Goal: Check status: Check status

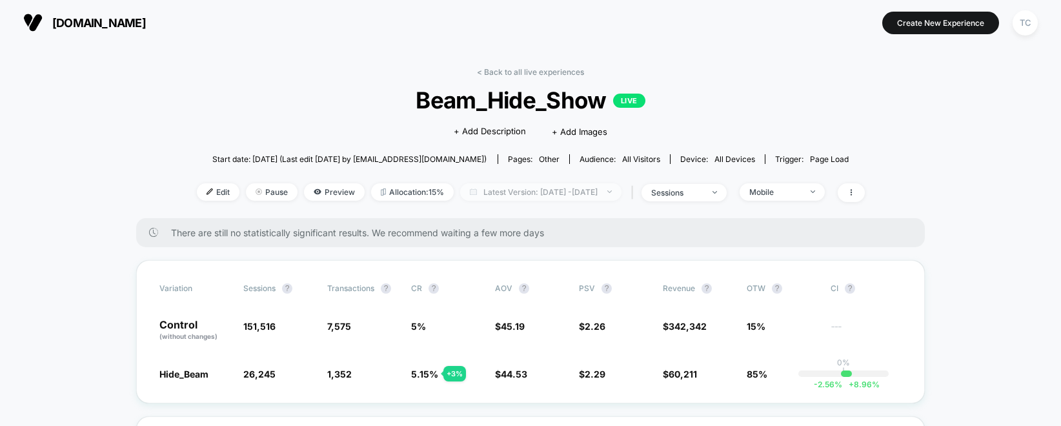
click at [549, 193] on span "Latest Version: [DATE] - [DATE]" at bounding box center [540, 191] width 161 height 17
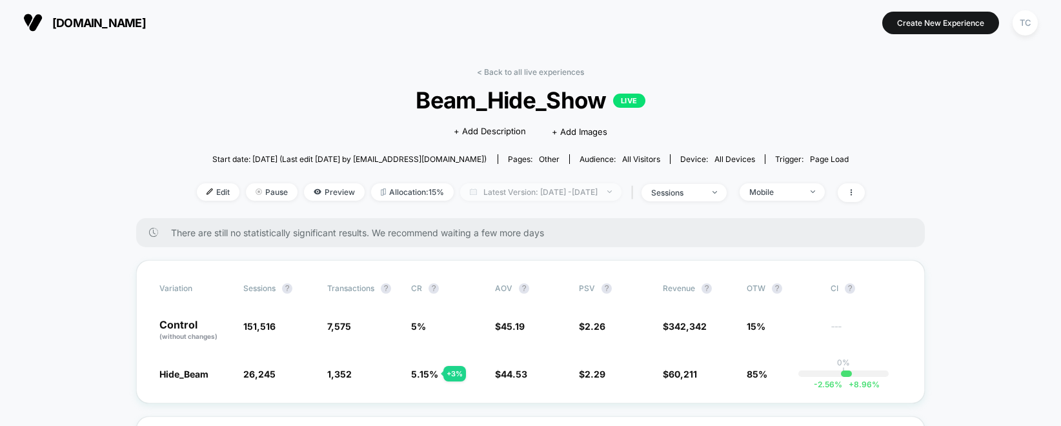
click at [547, 198] on span "Latest Version: [DATE] - [DATE]" at bounding box center [540, 191] width 161 height 17
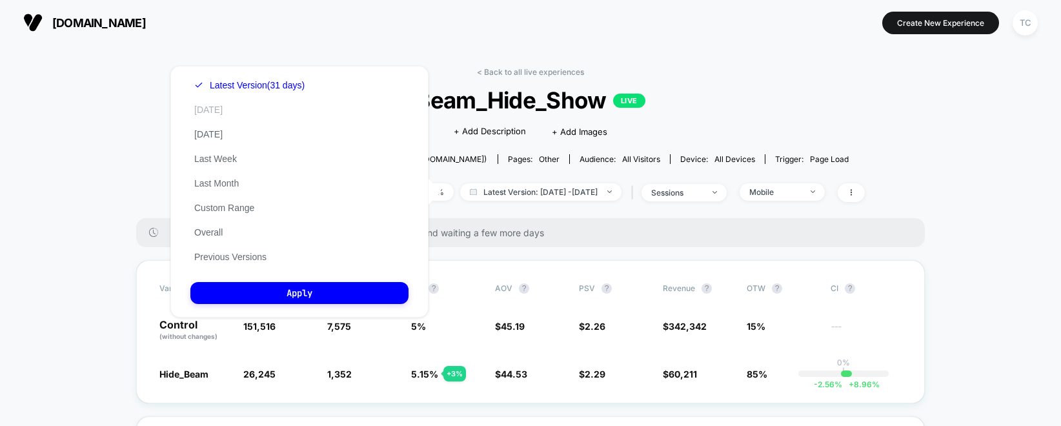
click at [214, 110] on button "[DATE]" at bounding box center [208, 110] width 36 height 12
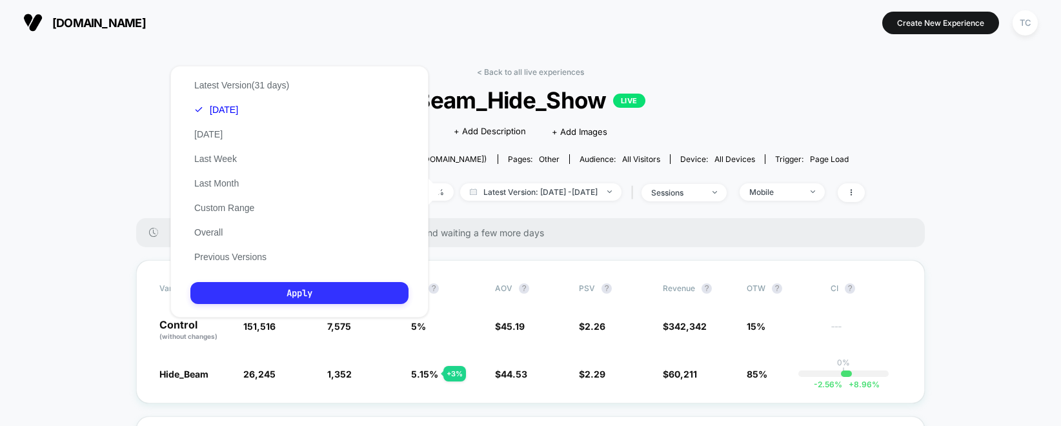
click at [321, 292] on button "Apply" at bounding box center [299, 293] width 218 height 22
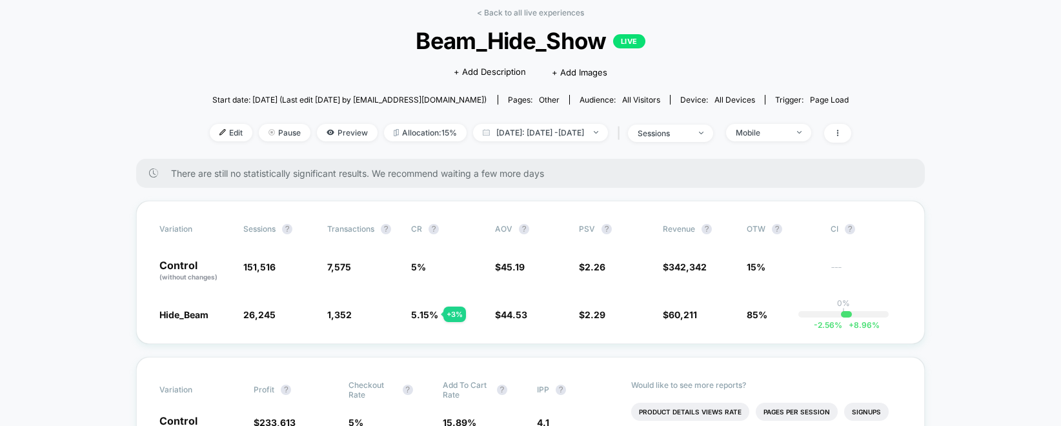
scroll to position [61, 0]
click at [568, 135] on span "[DATE]: [DATE] - [DATE]" at bounding box center [540, 131] width 135 height 17
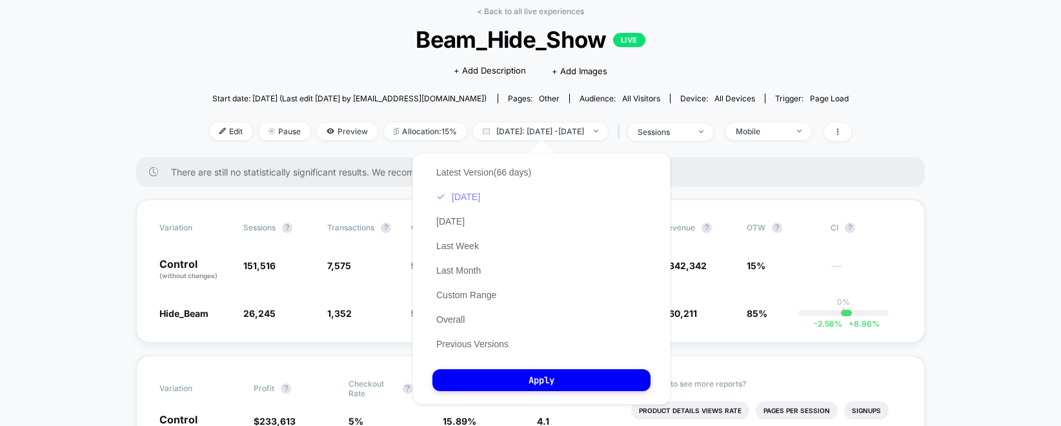
click at [471, 197] on button "[DATE]" at bounding box center [458, 197] width 52 height 12
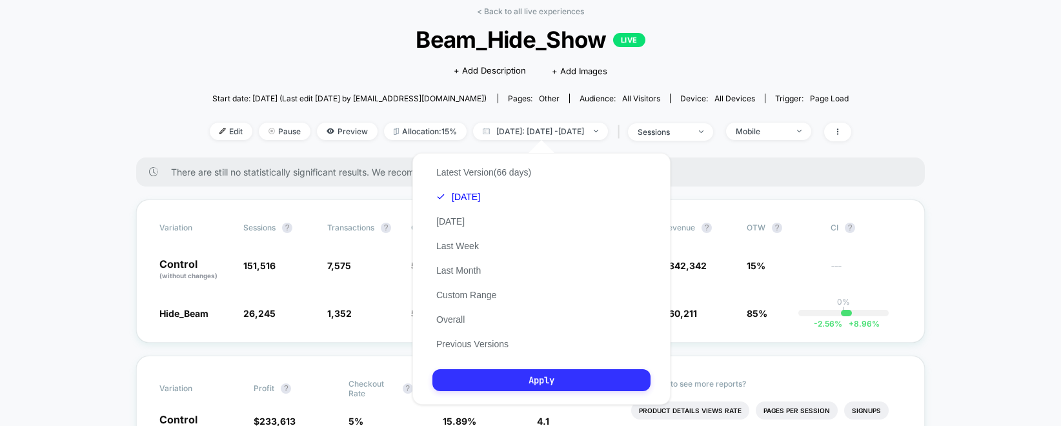
click at [537, 385] on button "Apply" at bounding box center [541, 380] width 218 height 22
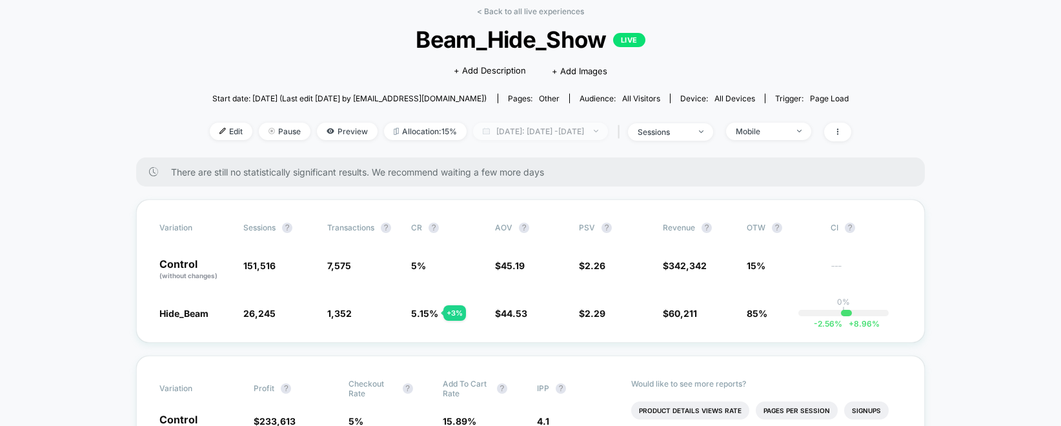
click at [555, 132] on span "[DATE]: [DATE] - [DATE]" at bounding box center [540, 131] width 135 height 17
select select "*"
select select "****"
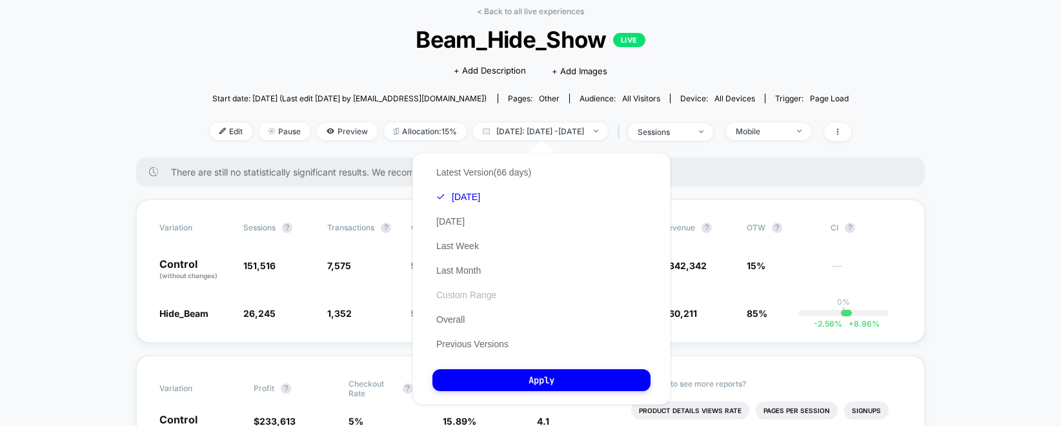
click at [464, 299] on button "Custom Range" at bounding box center [466, 295] width 68 height 12
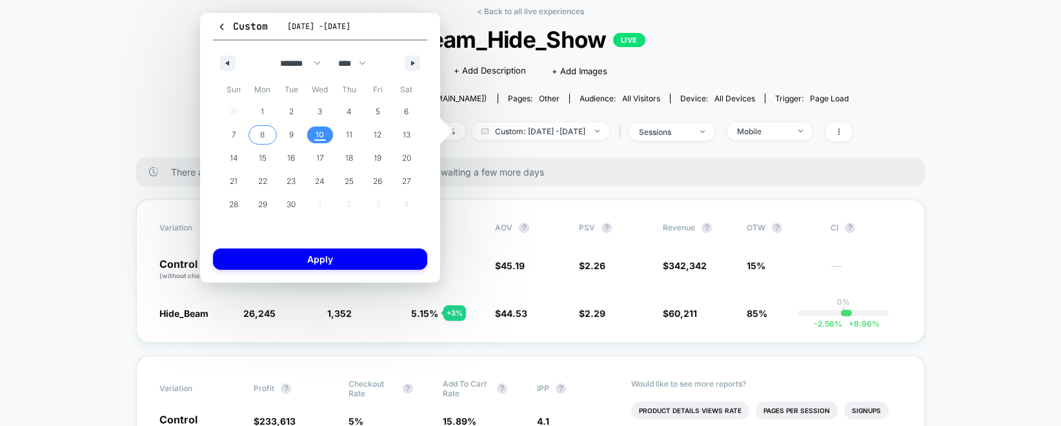
click at [260, 132] on span "8" at bounding box center [262, 134] width 5 height 23
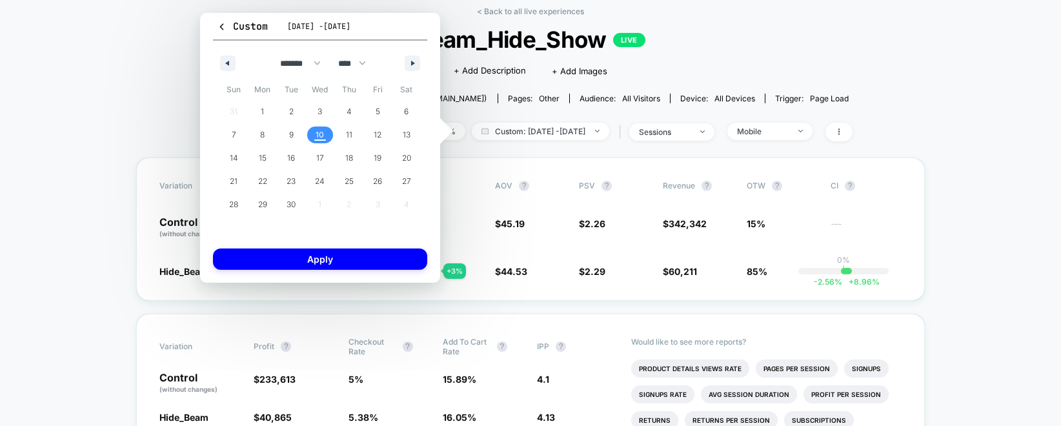
click at [315, 136] on span "10" at bounding box center [319, 134] width 8 height 23
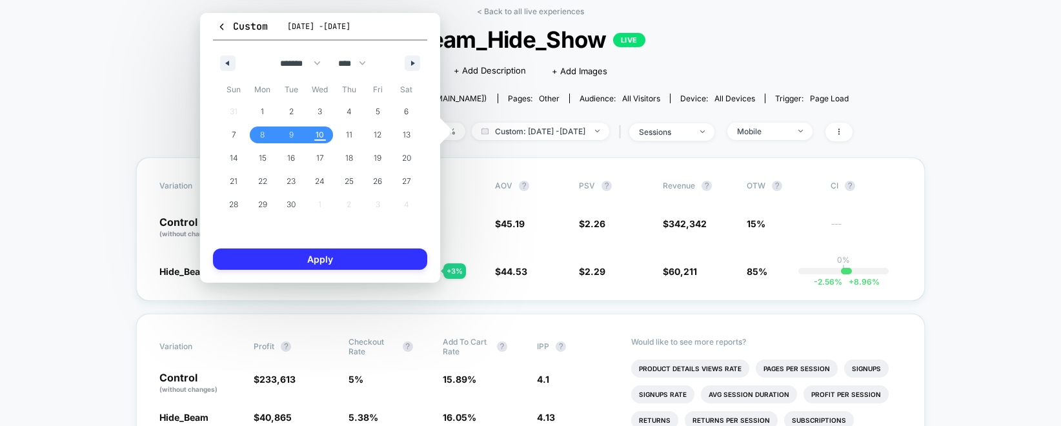
click at [348, 259] on button "Apply" at bounding box center [320, 258] width 214 height 21
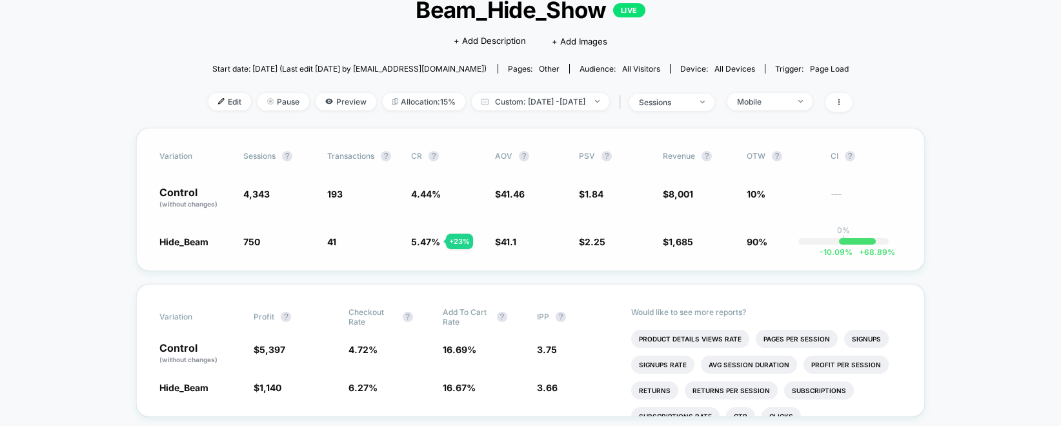
scroll to position [88, 0]
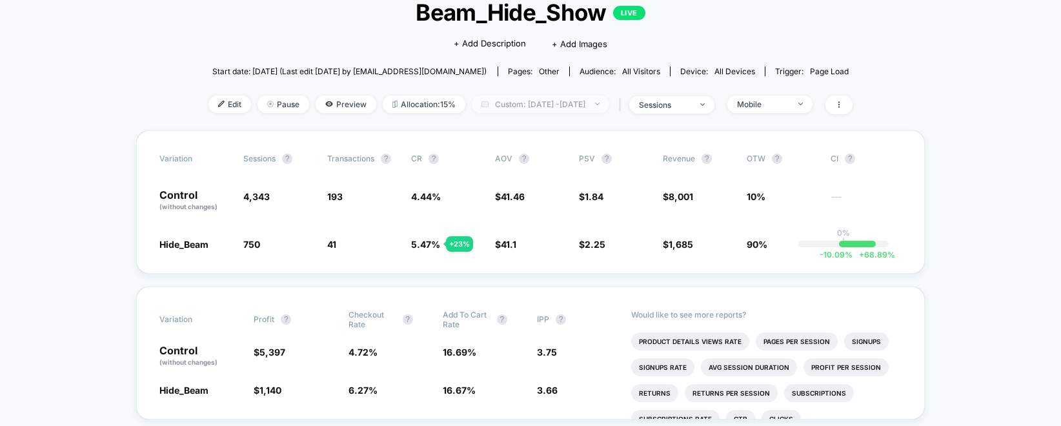
click at [555, 108] on span "Custom: [DATE] - [DATE]" at bounding box center [540, 103] width 137 height 17
select select "*"
select select "****"
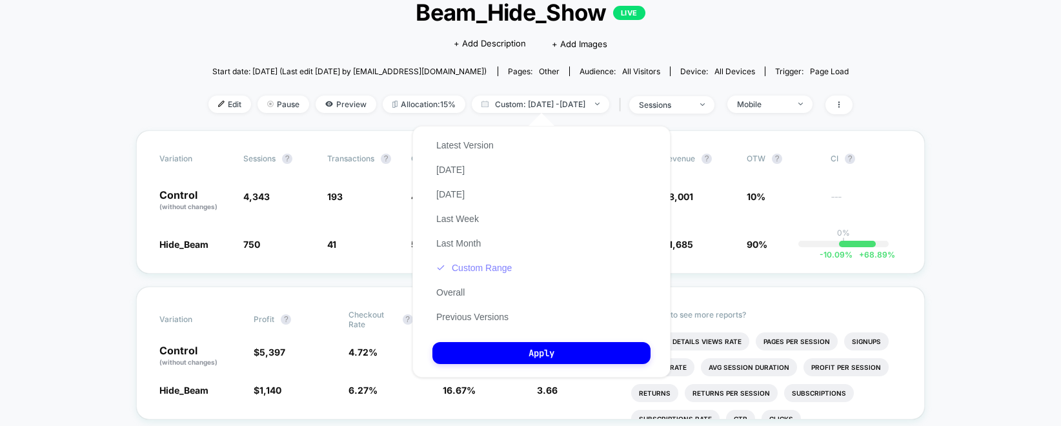
click at [484, 263] on button "Custom Range" at bounding box center [473, 268] width 83 height 12
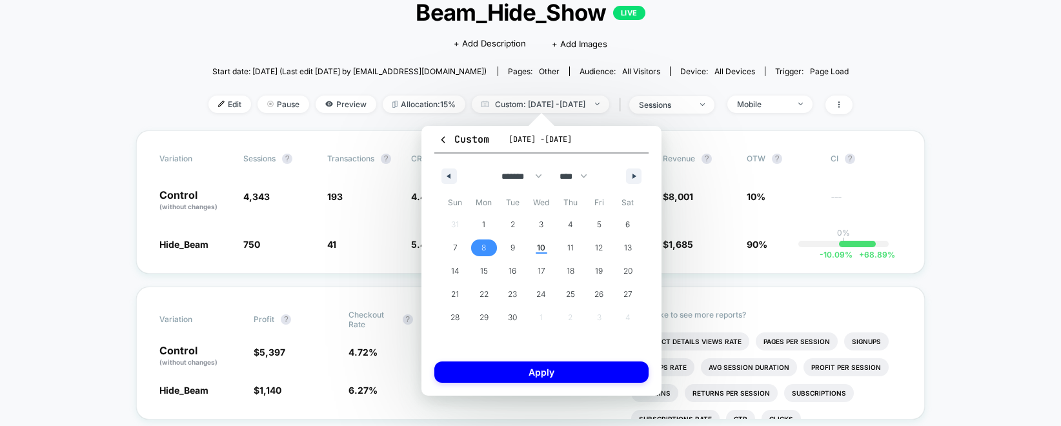
click at [486, 251] on span "8" at bounding box center [483, 247] width 5 height 23
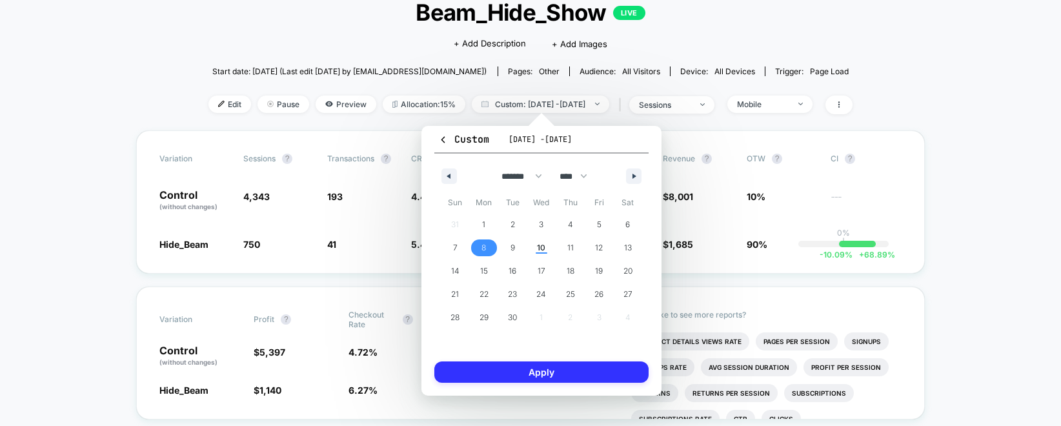
click at [530, 377] on button "Apply" at bounding box center [541, 371] width 214 height 21
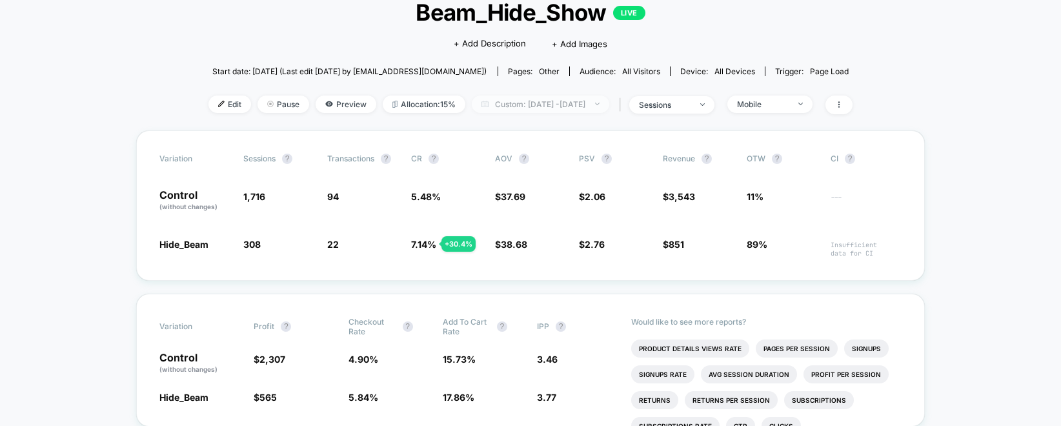
click at [559, 103] on span "Custom: [DATE] - [DATE]" at bounding box center [540, 103] width 137 height 17
select select "*"
select select "****"
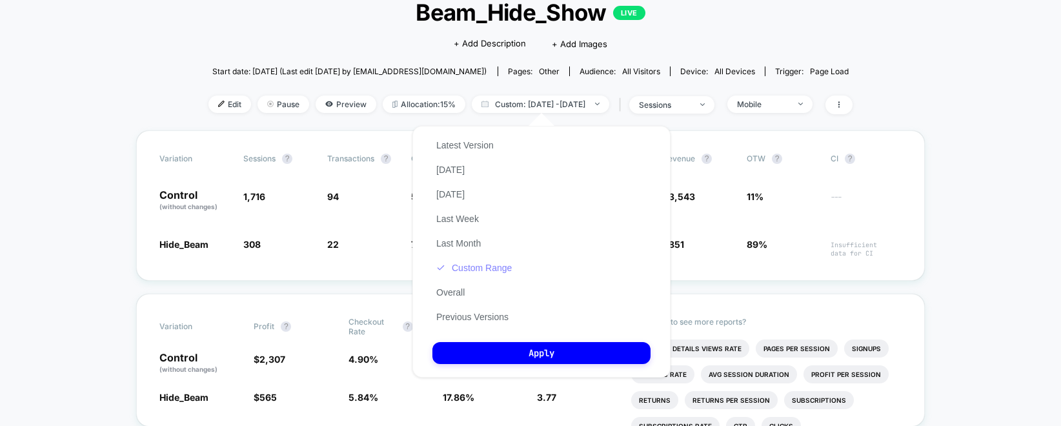
click at [486, 266] on button "Custom Range" at bounding box center [473, 268] width 83 height 12
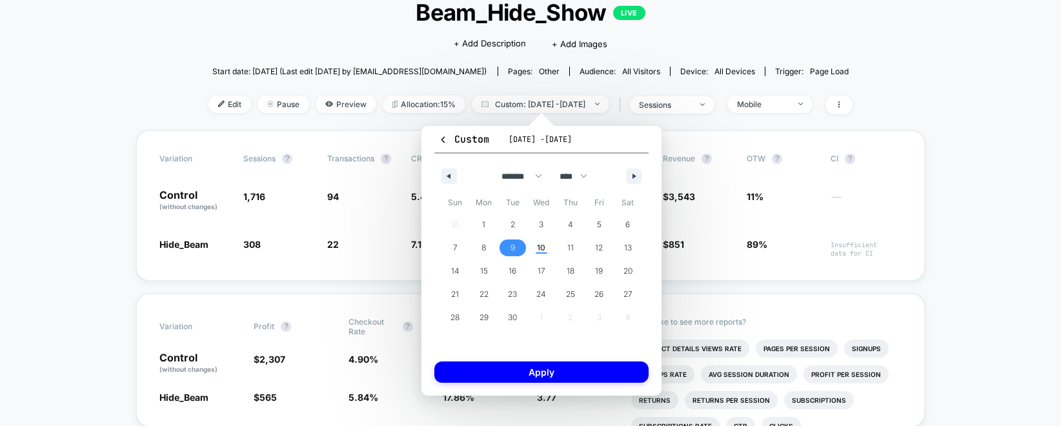
click at [518, 245] on span "9" at bounding box center [512, 247] width 29 height 17
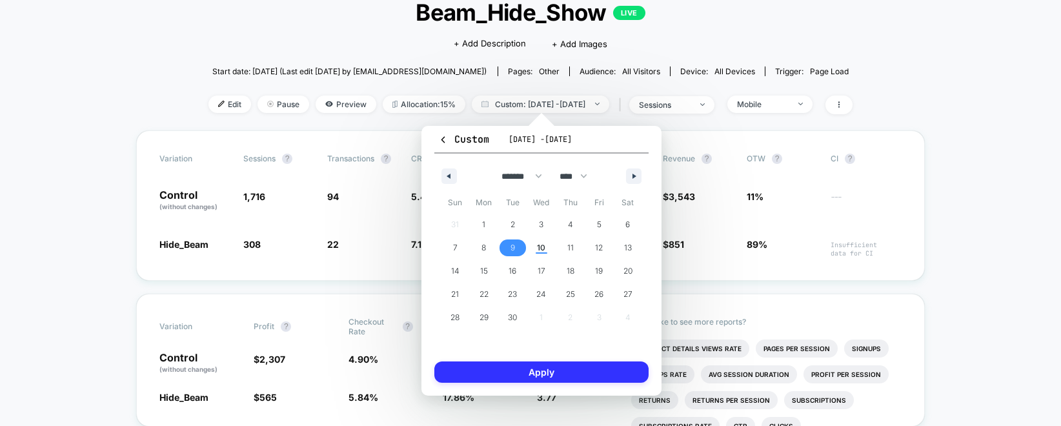
click at [550, 377] on button "Apply" at bounding box center [541, 371] width 214 height 21
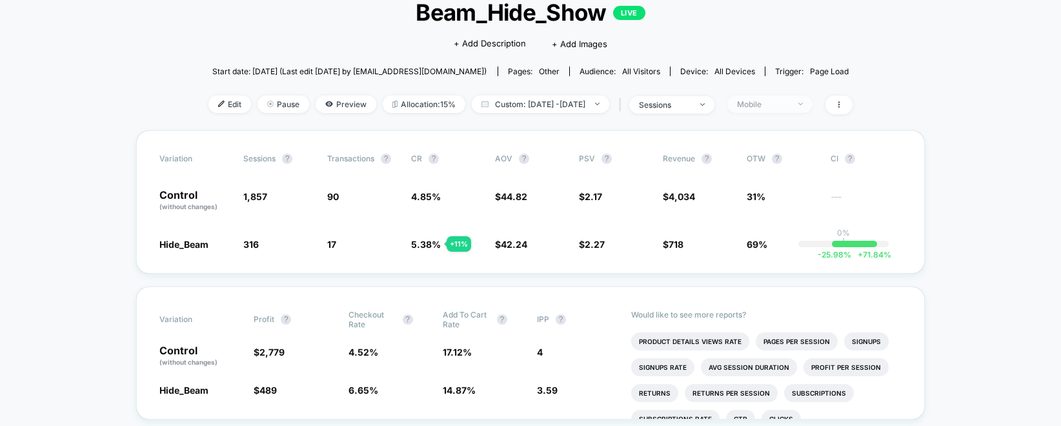
click at [783, 101] on div "Mobile" at bounding box center [763, 104] width 52 height 10
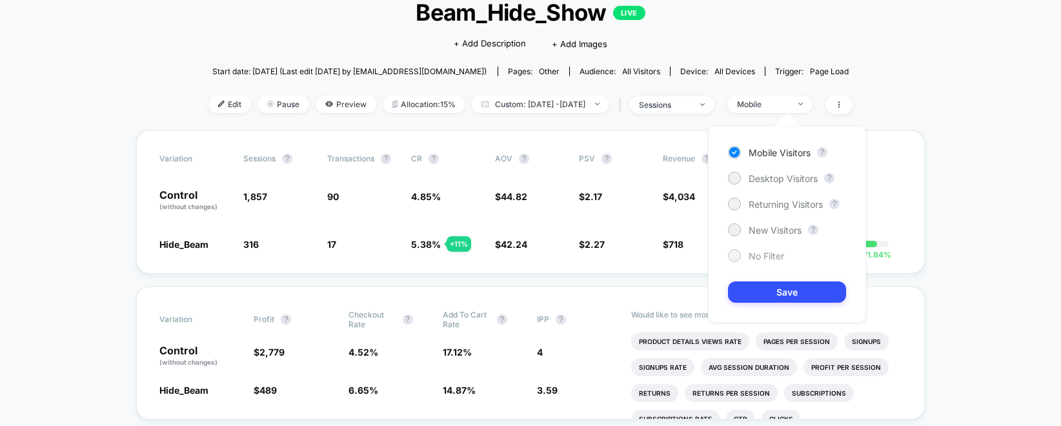
click at [735, 257] on div at bounding box center [734, 255] width 10 height 10
click at [768, 294] on button "Save" at bounding box center [787, 291] width 118 height 21
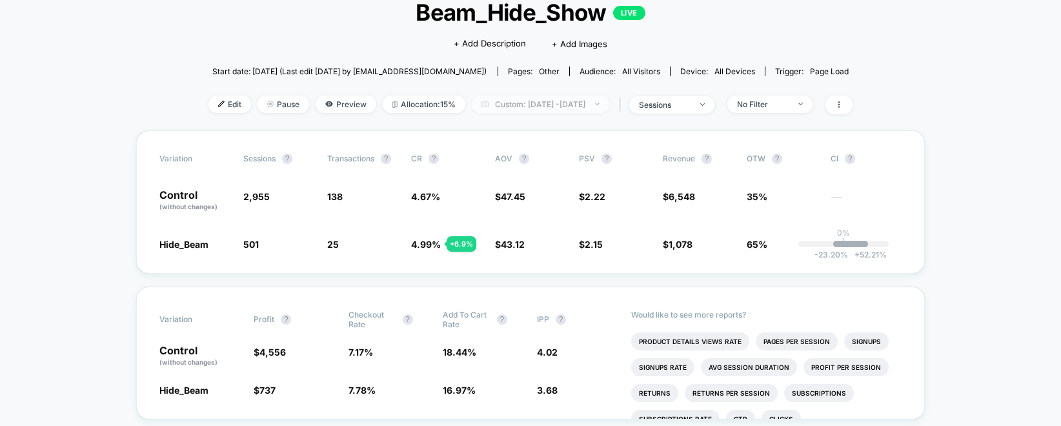
click at [539, 102] on span "Custom: [DATE] - [DATE]" at bounding box center [540, 103] width 137 height 17
select select "*"
select select "****"
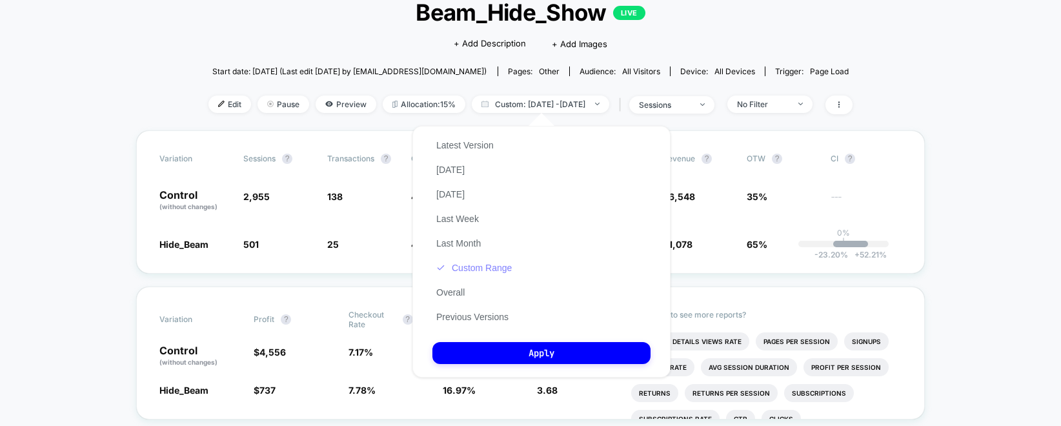
click at [464, 267] on button "Custom Range" at bounding box center [473, 268] width 83 height 12
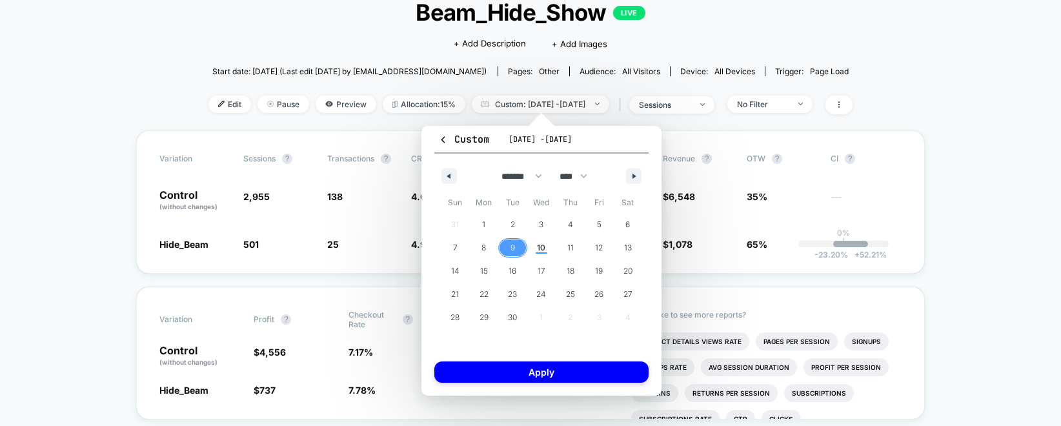
click at [520, 246] on span "9" at bounding box center [512, 247] width 29 height 17
click at [542, 251] on span "10" at bounding box center [541, 247] width 8 height 23
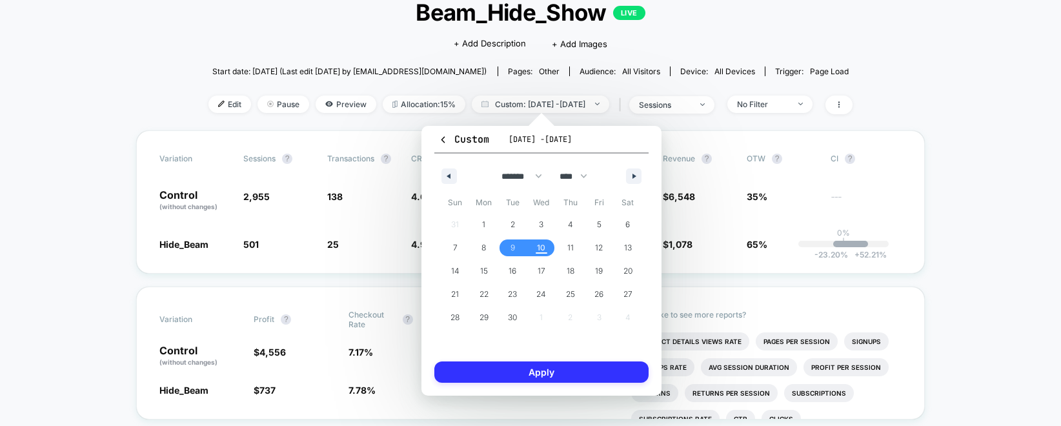
click at [559, 377] on button "Apply" at bounding box center [541, 371] width 214 height 21
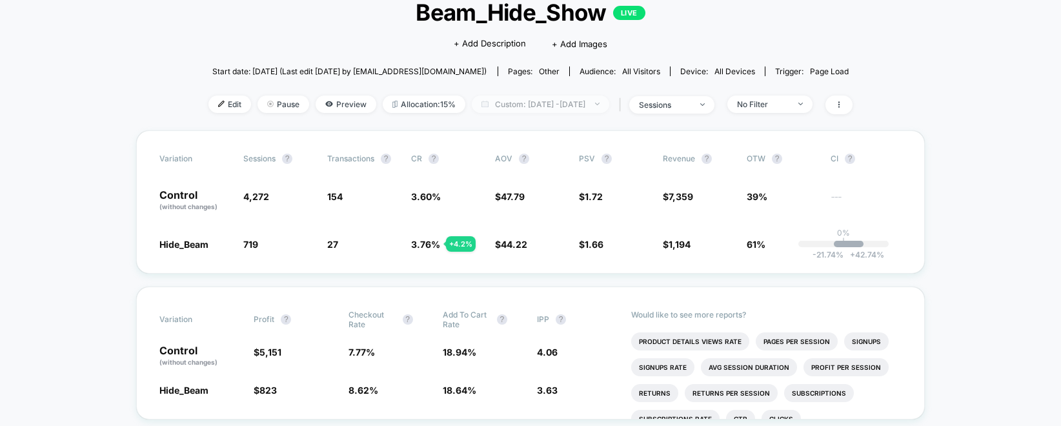
click at [571, 99] on span "Custom: [DATE] - [DATE]" at bounding box center [540, 103] width 137 height 17
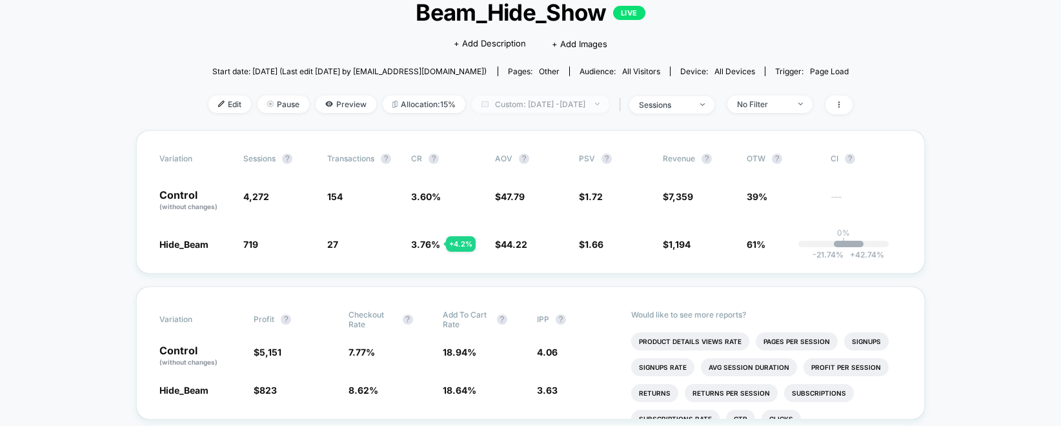
click at [544, 105] on span "Custom: [DATE] - [DATE]" at bounding box center [540, 103] width 137 height 17
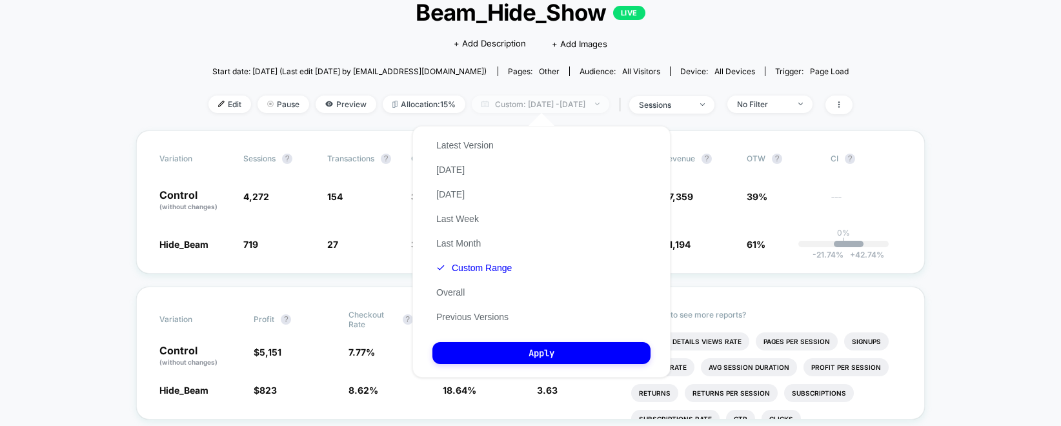
click at [544, 105] on span "Custom: [DATE] - [DATE]" at bounding box center [540, 103] width 137 height 17
